Goal: Share content

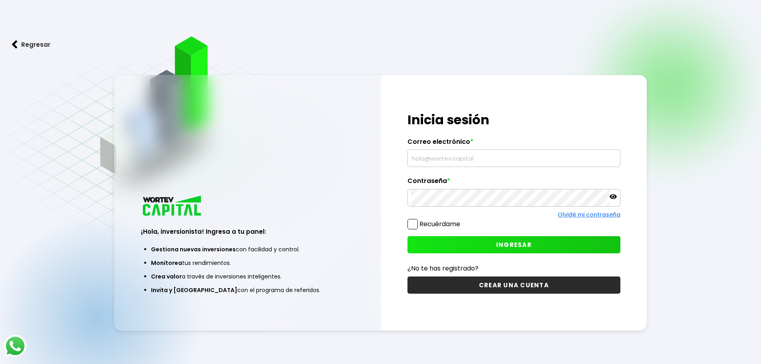
type input "[EMAIL_ADDRESS][DOMAIN_NAME]"
click at [456, 251] on button "INGRESAR" at bounding box center [514, 244] width 213 height 17
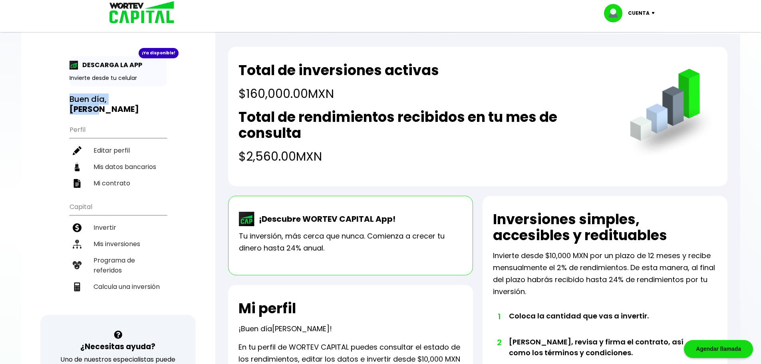
drag, startPoint x: 332, startPoint y: 71, endPoint x: 178, endPoint y: 83, distance: 154.8
click at [181, 88] on div "¡Ya disponible! DESCARGA LA APP Invierte desde tu celular Buen día, [PERSON_NAM…" at bounding box center [118, 261] width 194 height 507
click at [149, 81] on p "Invierte desde tu celular" at bounding box center [118, 78] width 97 height 8
click at [97, 260] on li "Programa de referidos" at bounding box center [118, 265] width 97 height 26
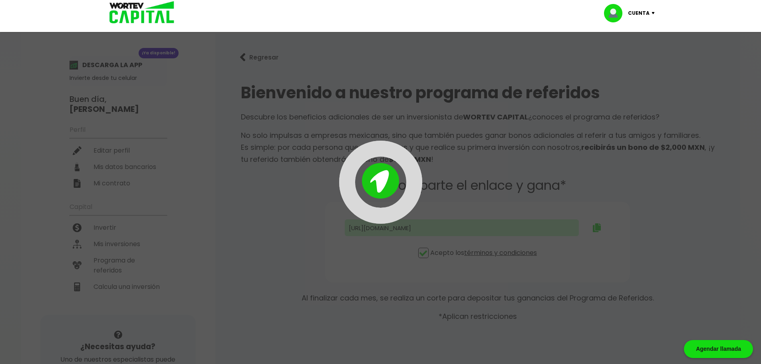
type input "[URL][DOMAIN_NAME]"
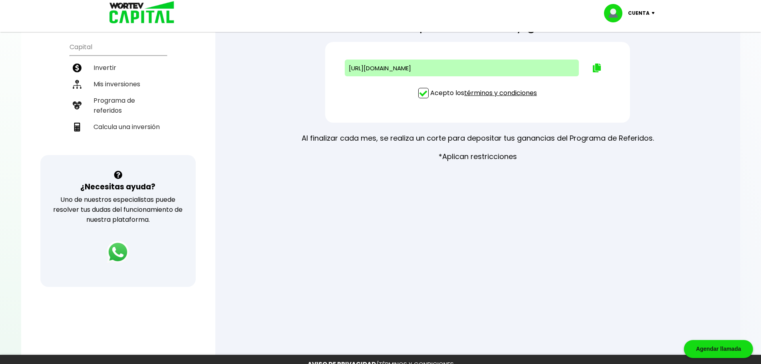
scroll to position [213, 0]
